Goal: Task Accomplishment & Management: Complete application form

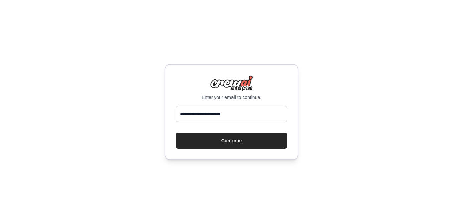
type input "**********"
click at [121, 130] on div "**********" at bounding box center [231, 112] width 463 height 224
click at [222, 145] on button "Continue" at bounding box center [231, 141] width 111 height 16
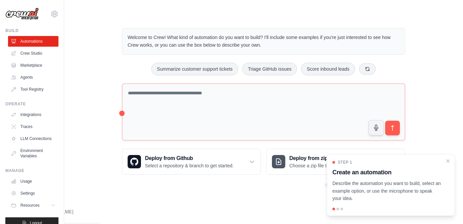
click at [438, 59] on div "Welcome to Crew! What kind of automation do you want to build? I'll include som…" at bounding box center [264, 101] width 378 height 168
